Goal: Find contact information: Find contact information

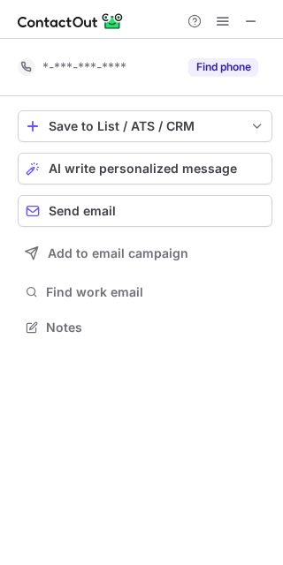
scroll to position [315, 283]
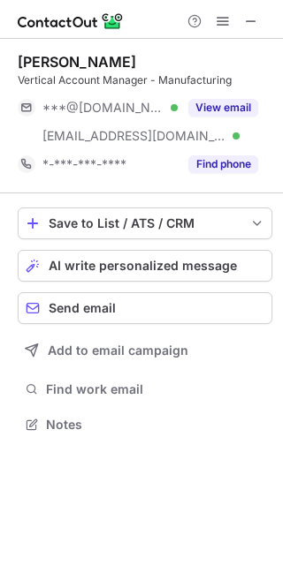
scroll to position [413, 283]
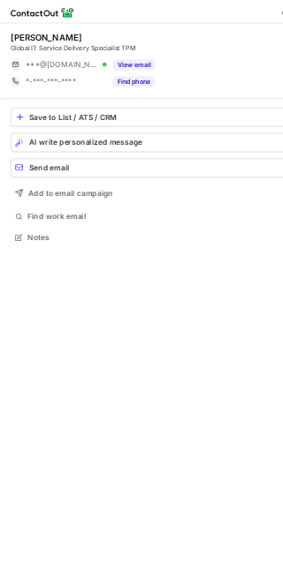
scroll to position [384, 283]
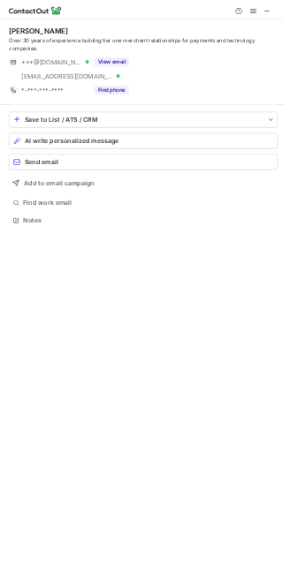
scroll to position [429, 283]
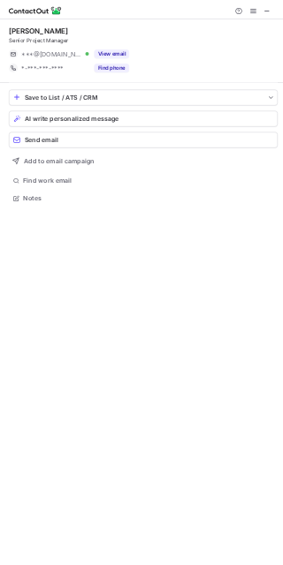
scroll to position [384, 283]
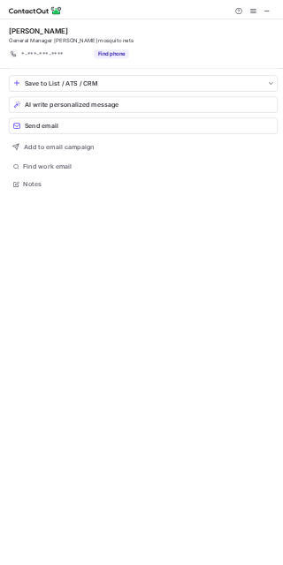
scroll to position [356, 283]
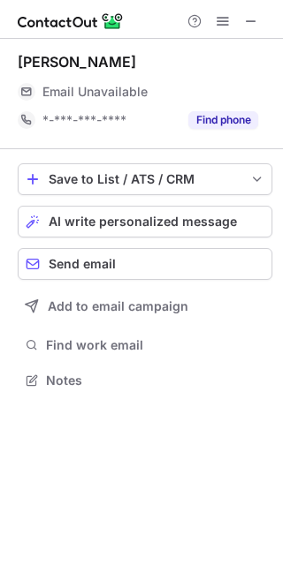
scroll to position [368, 283]
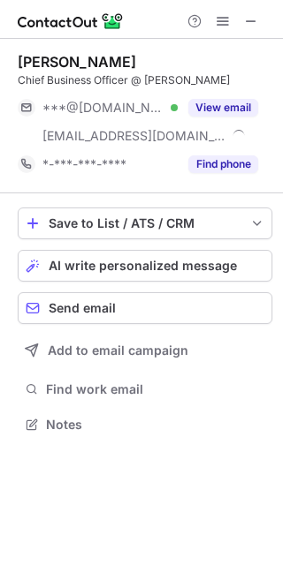
scroll to position [413, 283]
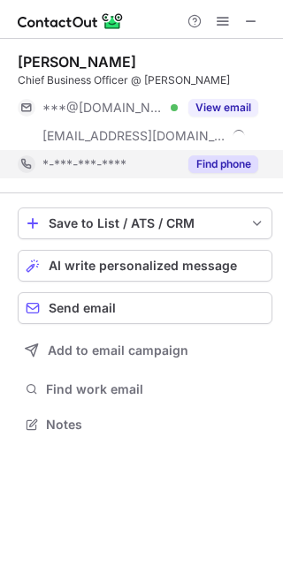
click at [113, 150] on div "*-***-***-****" at bounding box center [98, 164] width 160 height 28
